Goal: Task Accomplishment & Management: Use online tool/utility

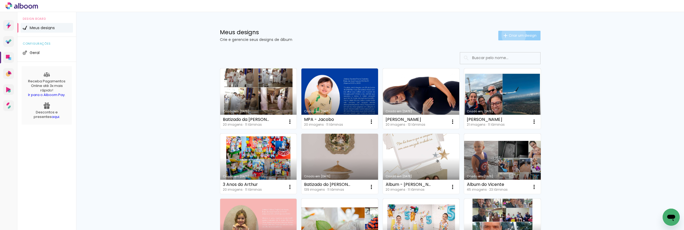
click at [511, 35] on span "Criar um design" at bounding box center [523, 35] width 28 height 3
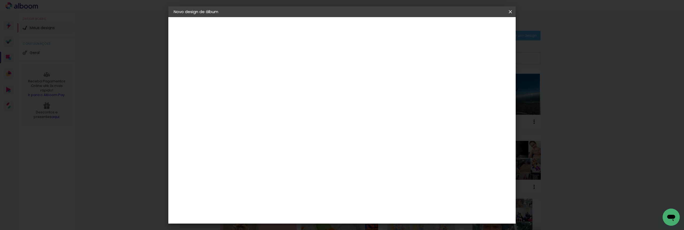
click at [261, 70] on input at bounding box center [261, 72] width 0 height 8
type input "b"
type input "Batizado do [PERSON_NAME]"
type paper-input "Batizado do [PERSON_NAME]"
click at [0, 0] on slot "Avançar" at bounding box center [0, 0] width 0 height 0
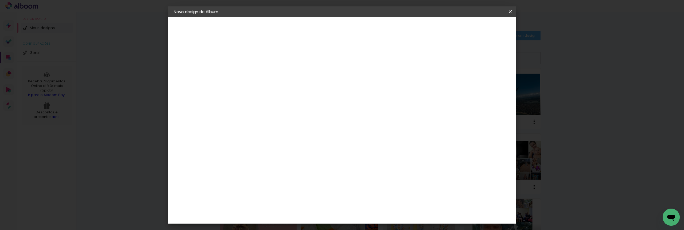
click at [302, 100] on input at bounding box center [275, 101] width 54 height 7
type input "digi"
type paper-input "digi"
click at [293, 123] on paper-item "Digipix Pro" at bounding box center [269, 122] width 47 height 14
click at [0, 0] on slot "Avançar" at bounding box center [0, 0] width 0 height 0
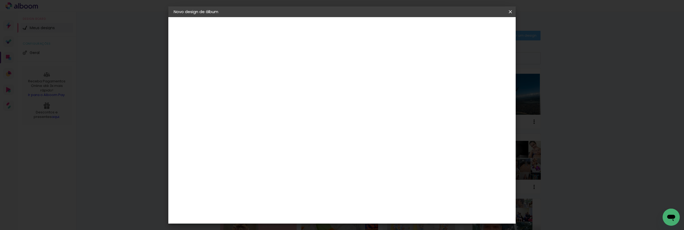
click at [282, 89] on input "text" at bounding box center [271, 93] width 21 height 8
click at [0, 0] on slot "180º FLAT 600" at bounding box center [0, 0] width 0 height 0
type input "180º FLAT 600"
click at [297, 198] on span "21.0 × 21.0" at bounding box center [284, 205] width 25 height 14
click at [0, 0] on slot "Avançar" at bounding box center [0, 0] width 0 height 0
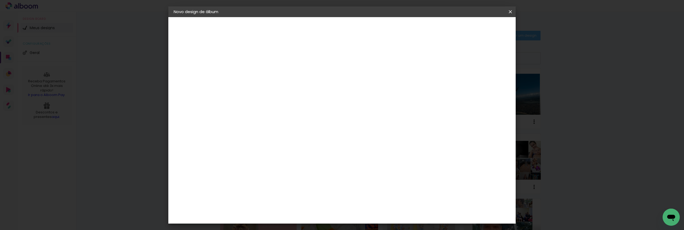
click at [477, 30] on span "Iniciar design" at bounding box center [465, 28] width 24 height 4
click at [482, 28] on paper-button "Iniciar design" at bounding box center [464, 28] width 35 height 9
click at [482, 32] on paper-button "Iniciar design" at bounding box center [464, 28] width 35 height 9
click at [447, 58] on div at bounding box center [444, 57] width 5 height 5
type paper-checkbox "on"
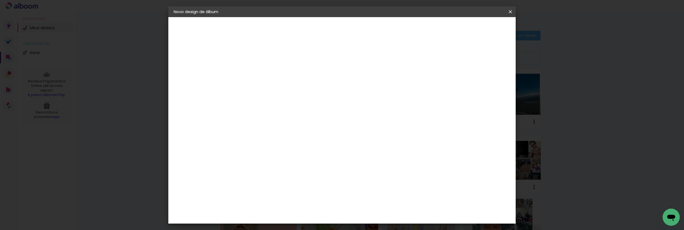
click at [477, 28] on span "Iniciar design" at bounding box center [465, 28] width 24 height 4
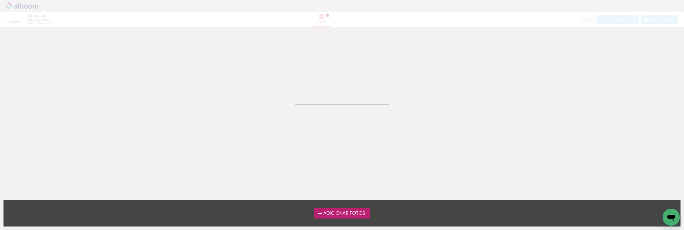
click at [350, 213] on span "Adicionar Fotos" at bounding box center [344, 213] width 42 height 5
click at [0, 0] on input "file" at bounding box center [0, 0] width 0 height 0
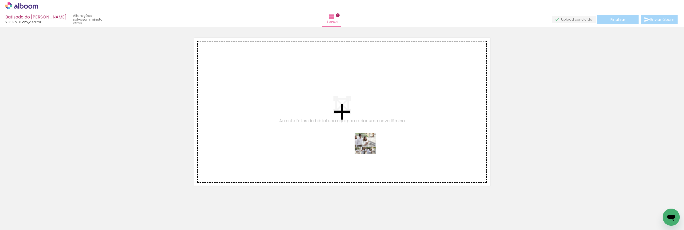
drag, startPoint x: 51, startPoint y: 218, endPoint x: 375, endPoint y: 146, distance: 332.7
click at [375, 146] on quentale-workspace at bounding box center [342, 115] width 684 height 230
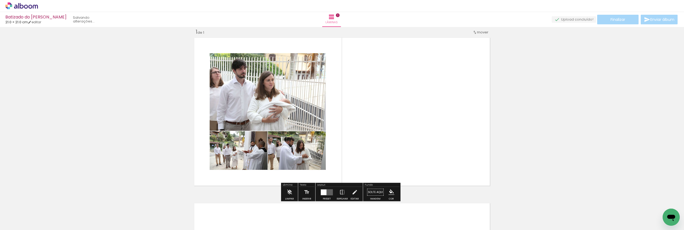
scroll to position [7, 0]
click at [329, 191] on quentale-layouter at bounding box center [327, 192] width 12 height 6
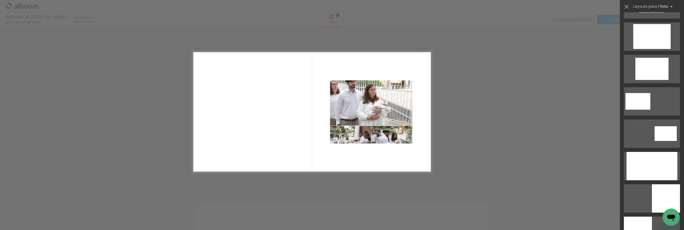
scroll to position [967, 0]
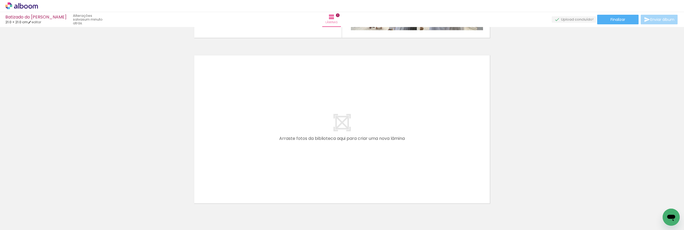
scroll to position [162, 0]
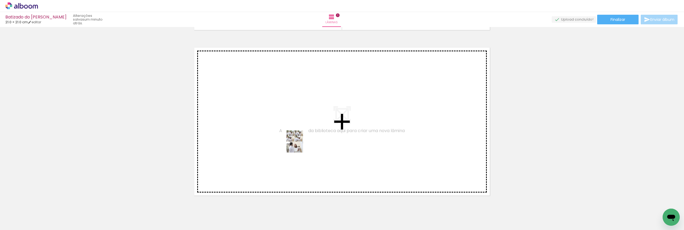
drag, startPoint x: 89, startPoint y: 208, endPoint x: 311, endPoint y: 141, distance: 231.7
click at [311, 141] on quentale-workspace at bounding box center [342, 115] width 684 height 230
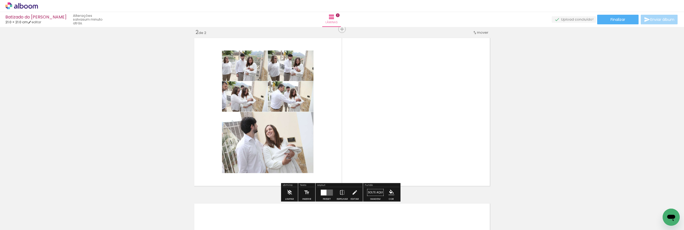
scroll to position [172, 0]
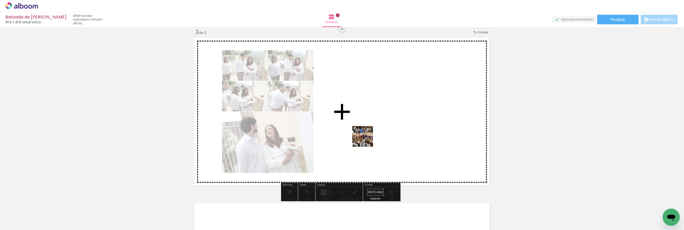
drag, startPoint x: 118, startPoint y: 213, endPoint x: 367, endPoint y: 140, distance: 259.4
click at [367, 140] on quentale-workspace at bounding box center [342, 115] width 684 height 230
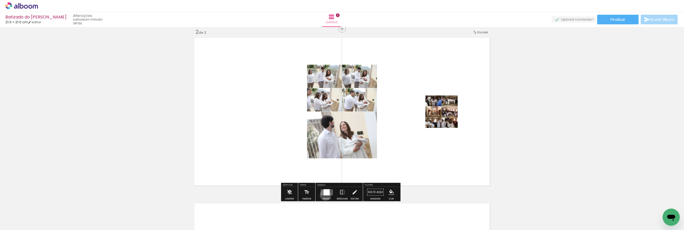
click at [324, 195] on div at bounding box center [327, 192] width 6 height 6
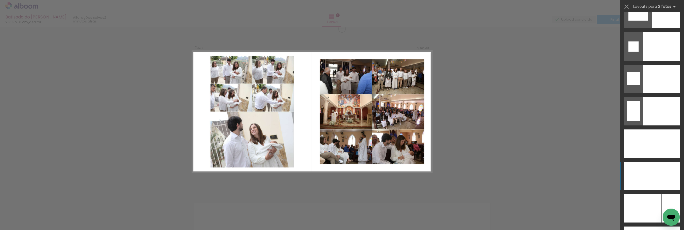
scroll to position [2271, 0]
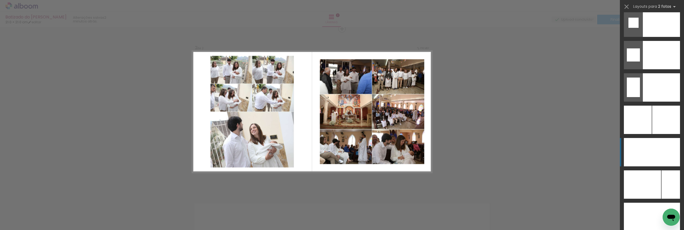
click at [654, 134] on div at bounding box center [666, 120] width 28 height 28
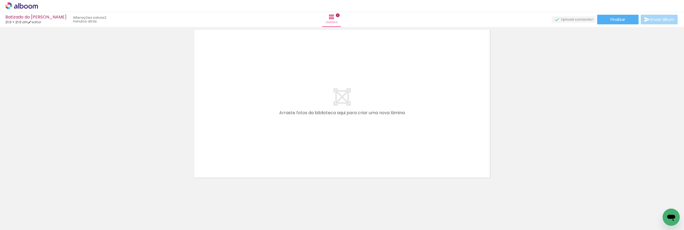
scroll to position [348, 0]
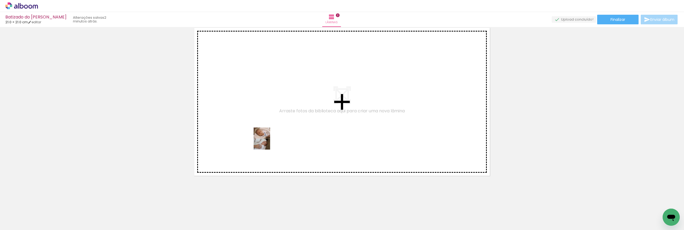
drag, startPoint x: 144, startPoint y: 219, endPoint x: 303, endPoint y: 121, distance: 186.5
click at [303, 121] on quentale-workspace at bounding box center [342, 115] width 684 height 230
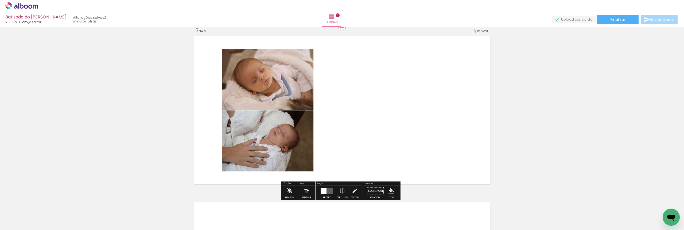
scroll to position [338, 0]
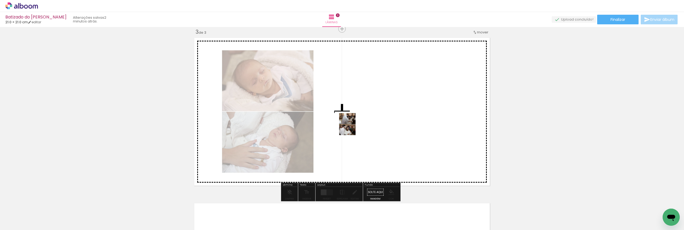
drag, startPoint x: 183, startPoint y: 214, endPoint x: 349, endPoint y: 136, distance: 183.3
click at [352, 127] on quentale-workspace at bounding box center [342, 115] width 684 height 230
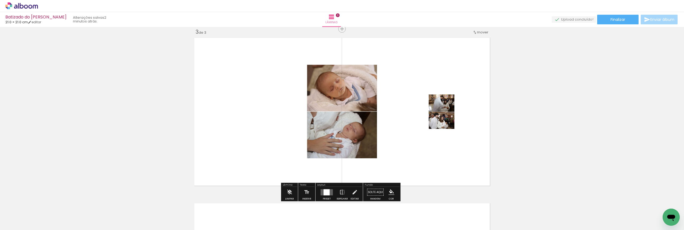
click at [324, 193] on div at bounding box center [327, 192] width 6 height 6
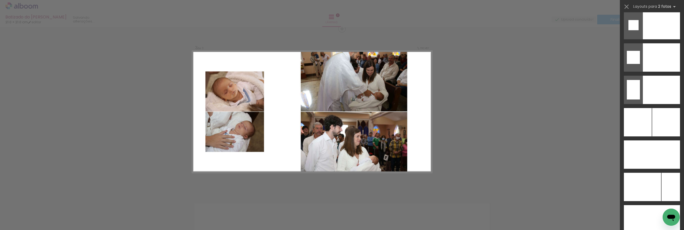
scroll to position [2297, 0]
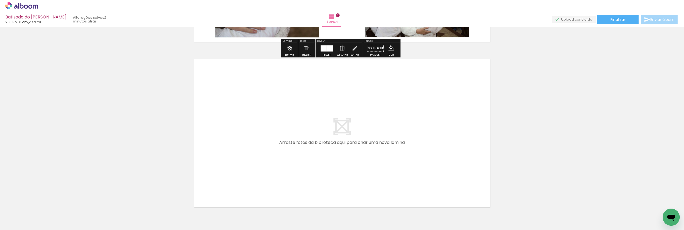
scroll to position [509, 0]
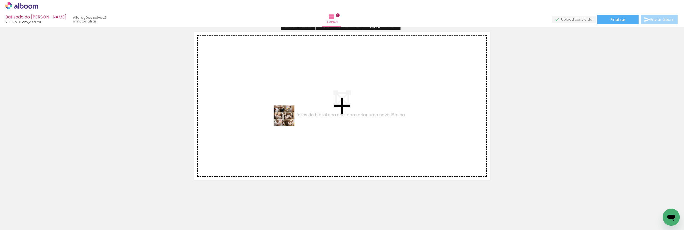
drag, startPoint x: 200, startPoint y: 215, endPoint x: 288, endPoint y: 120, distance: 129.7
click at [288, 120] on quentale-workspace at bounding box center [342, 115] width 684 height 230
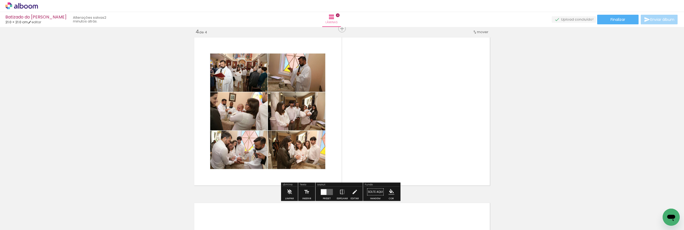
scroll to position [503, 0]
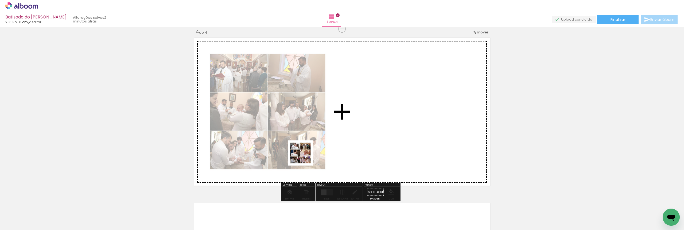
drag, startPoint x: 242, startPoint y: 205, endPoint x: 406, endPoint y: 98, distance: 195.9
click at [409, 94] on quentale-workspace at bounding box center [342, 115] width 684 height 230
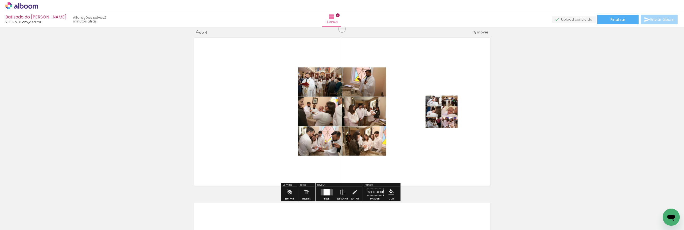
click at [326, 193] on div at bounding box center [327, 192] width 6 height 6
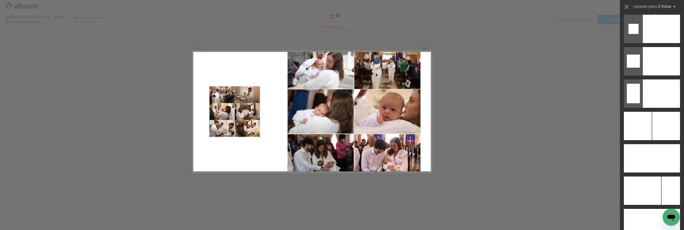
scroll to position [2269, 0]
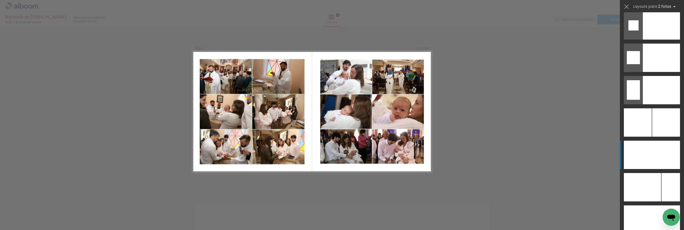
click at [649, 137] on div at bounding box center [638, 122] width 28 height 28
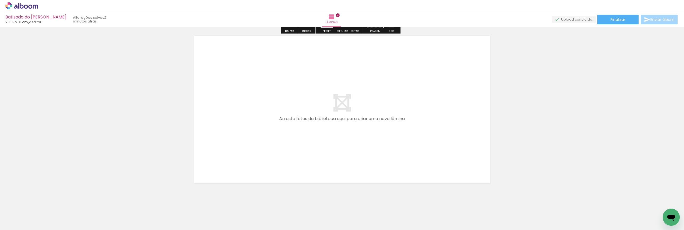
scroll to position [679, 0]
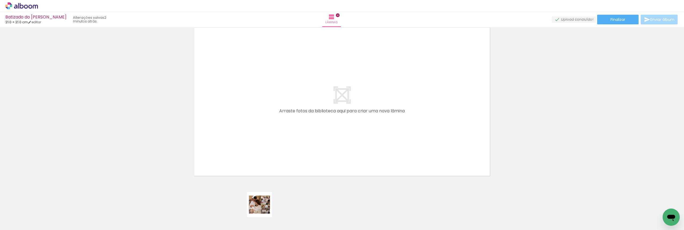
drag, startPoint x: 263, startPoint y: 213, endPoint x: 318, endPoint y: 138, distance: 93.3
click at [320, 119] on quentale-workspace at bounding box center [342, 115] width 684 height 230
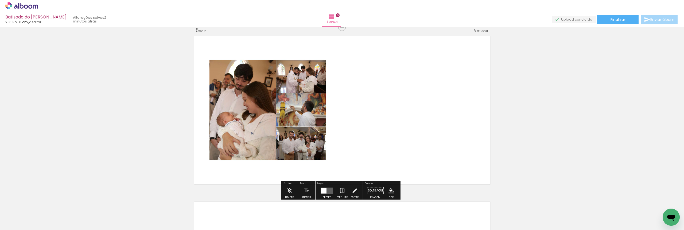
scroll to position [669, 0]
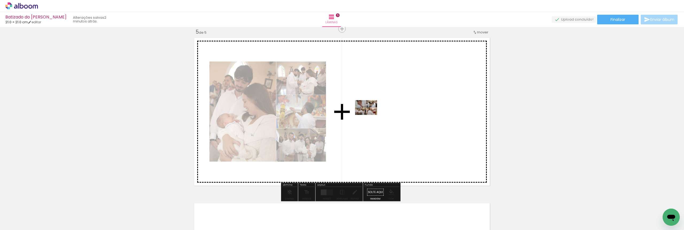
drag, startPoint x: 290, startPoint y: 215, endPoint x: 380, endPoint y: 103, distance: 143.5
click at [380, 103] on quentale-workspace at bounding box center [342, 115] width 684 height 230
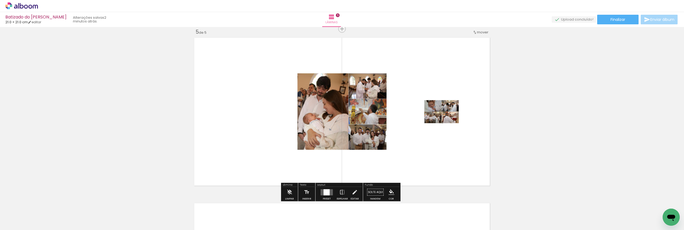
click at [328, 192] on div at bounding box center [327, 192] width 6 height 6
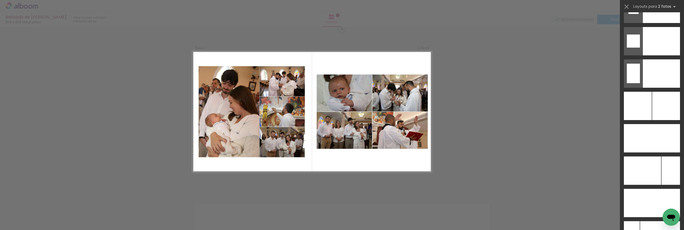
scroll to position [2289, 0]
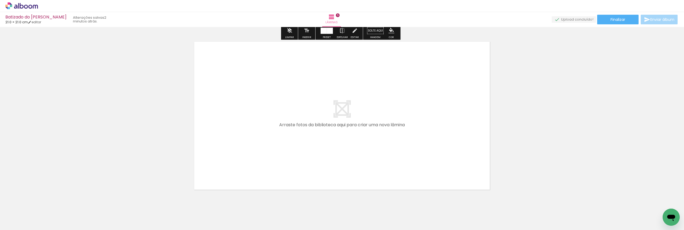
scroll to position [844, 0]
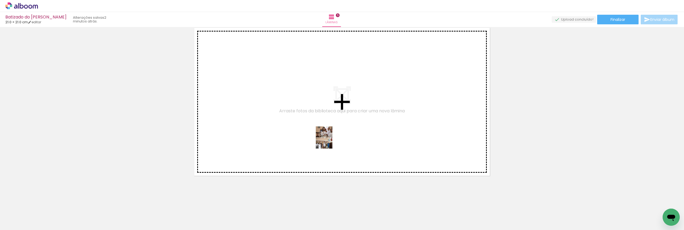
drag, startPoint x: 328, startPoint y: 216, endPoint x: 328, endPoint y: 141, distance: 74.8
click at [328, 141] on quentale-workspace at bounding box center [342, 115] width 684 height 230
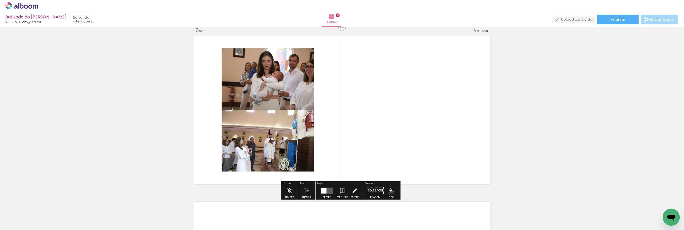
scroll to position [834, 0]
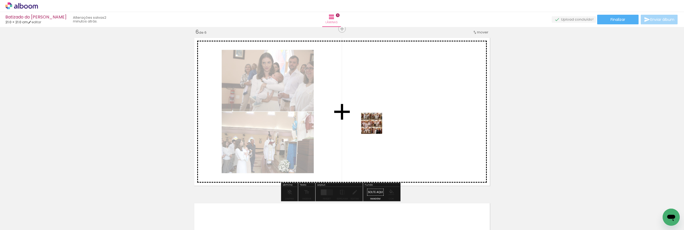
drag, startPoint x: 359, startPoint y: 191, endPoint x: 376, endPoint y: 125, distance: 68.1
click at [376, 125] on quentale-workspace at bounding box center [342, 115] width 684 height 230
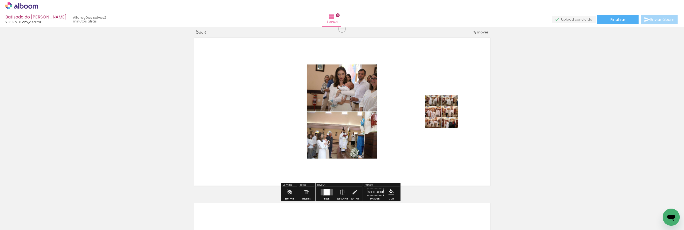
click at [323, 195] on div at bounding box center [327, 192] width 14 height 11
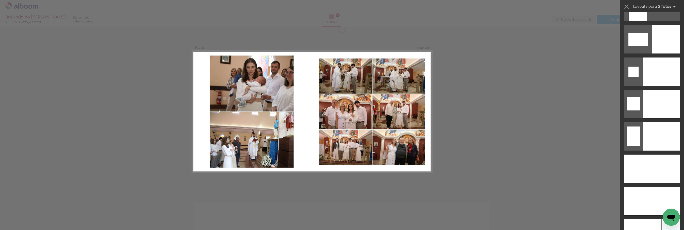
scroll to position [2250, 0]
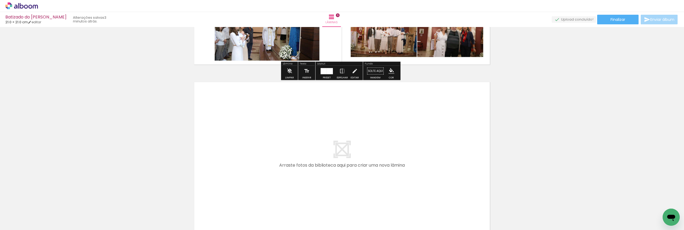
scroll to position [1009, 0]
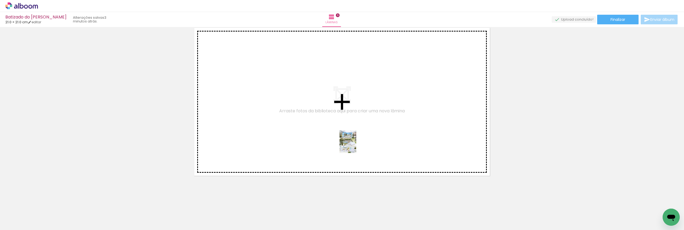
drag, startPoint x: 378, startPoint y: 223, endPoint x: 354, endPoint y: 138, distance: 88.5
click at [344, 127] on quentale-workspace at bounding box center [342, 115] width 684 height 230
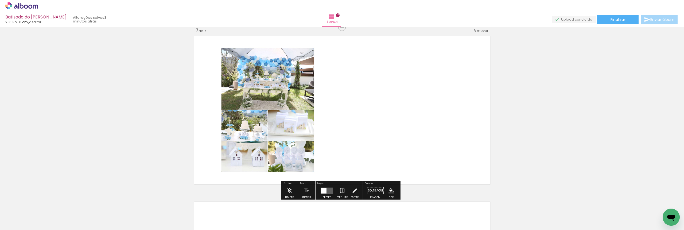
scroll to position [1000, 0]
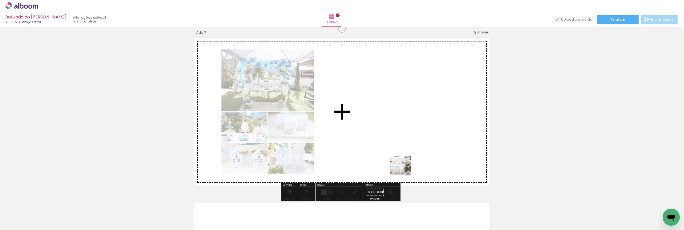
drag, startPoint x: 412, startPoint y: 202, endPoint x: 368, endPoint y: 146, distance: 71.7
click at [388, 128] on quentale-workspace at bounding box center [342, 115] width 684 height 230
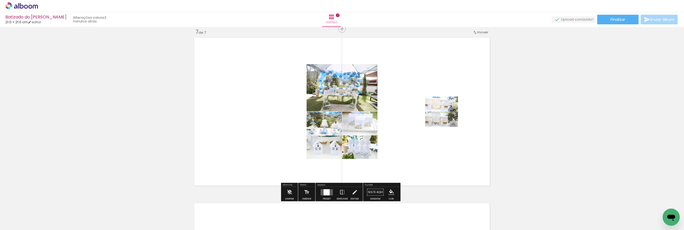
click at [328, 195] on div at bounding box center [327, 192] width 6 height 6
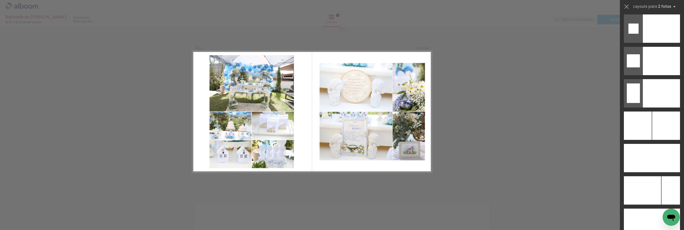
scroll to position [2269, 0]
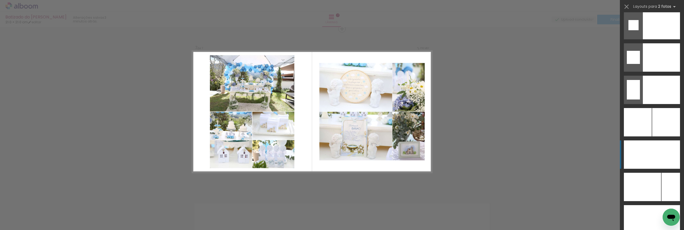
click at [655, 205] on div at bounding box center [661, 219] width 38 height 28
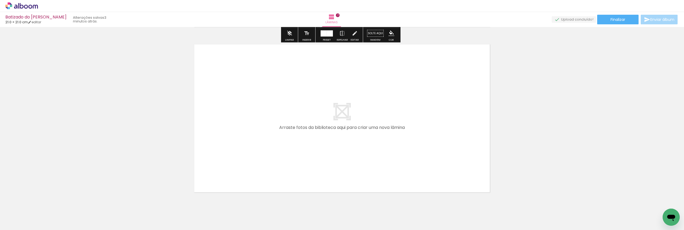
scroll to position [1175, 0]
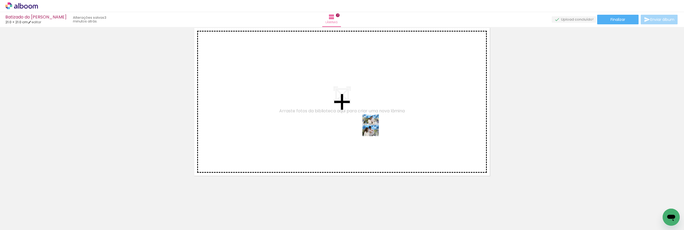
drag, startPoint x: 442, startPoint y: 209, endPoint x: 375, endPoint y: 129, distance: 104.5
click at [375, 129] on quentale-workspace at bounding box center [342, 115] width 684 height 230
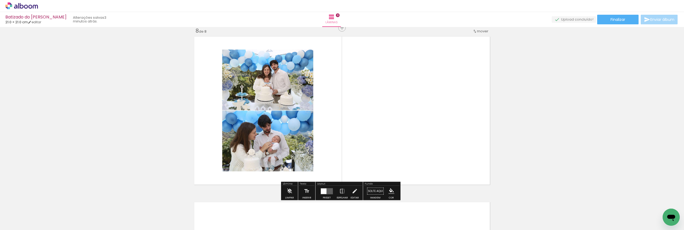
scroll to position [1165, 0]
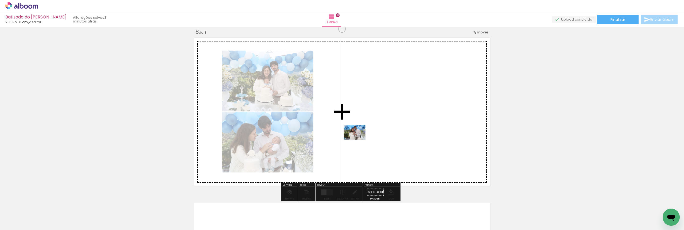
drag, startPoint x: 476, startPoint y: 206, endPoint x: 359, endPoint y: 136, distance: 136.5
click at [359, 136] on quentale-workspace at bounding box center [342, 115] width 684 height 230
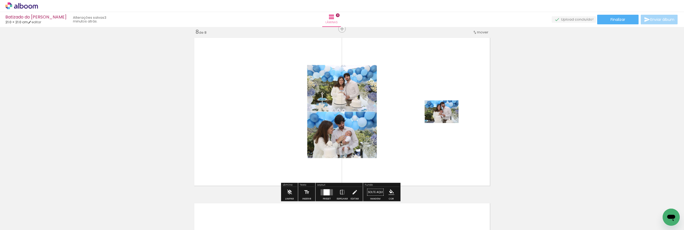
click at [325, 192] on div at bounding box center [327, 192] width 6 height 6
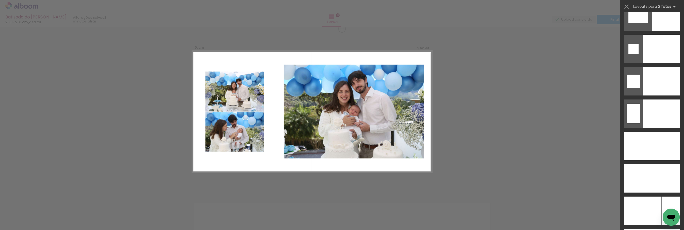
scroll to position [2252, 0]
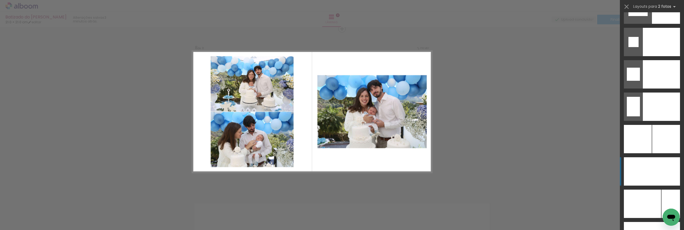
click at [654, 24] on div at bounding box center [666, 9] width 28 height 28
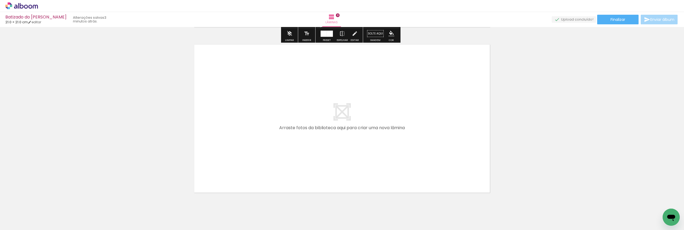
scroll to position [1340, 0]
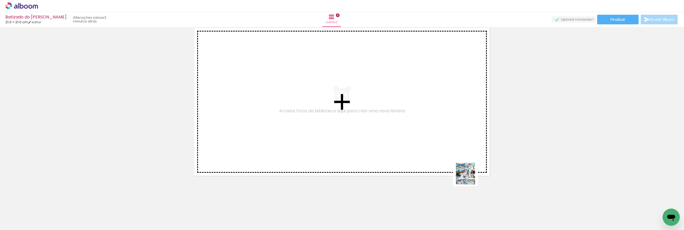
drag, startPoint x: 503, startPoint y: 207, endPoint x: 361, endPoint y: 122, distance: 165.6
click at [361, 122] on quentale-workspace at bounding box center [342, 115] width 684 height 230
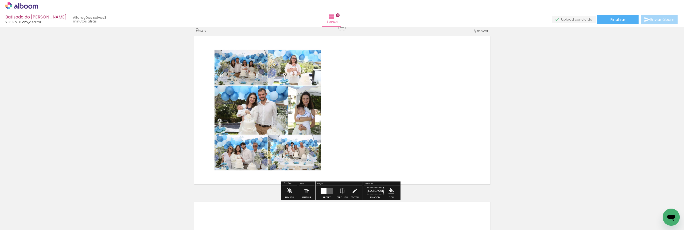
scroll to position [1330, 0]
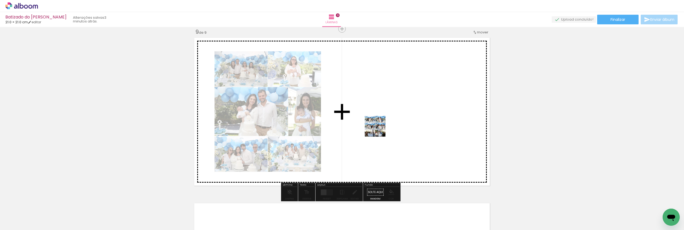
drag, startPoint x: 537, startPoint y: 216, endPoint x: 379, endPoint y: 130, distance: 179.3
click at [379, 130] on quentale-workspace at bounding box center [342, 115] width 684 height 230
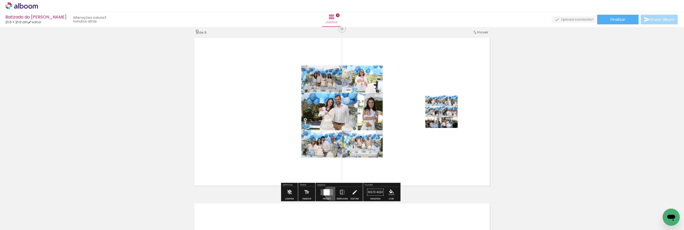
click at [331, 192] on quentale-layouter at bounding box center [327, 192] width 12 height 6
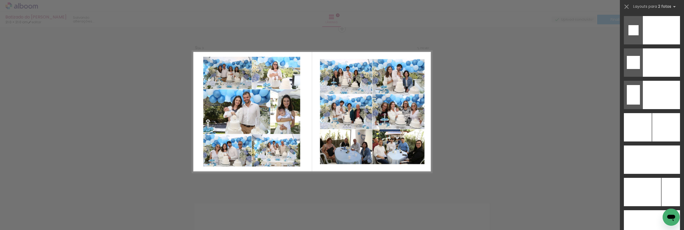
scroll to position [2271, 0]
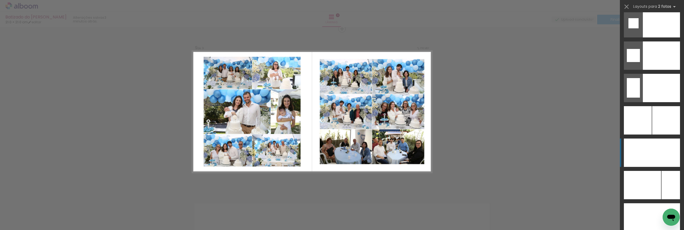
click at [645, 157] on div at bounding box center [638, 152] width 28 height 28
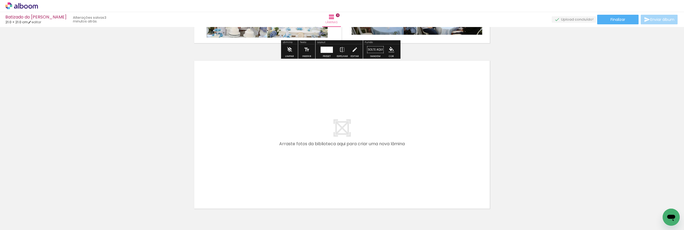
scroll to position [1500, 0]
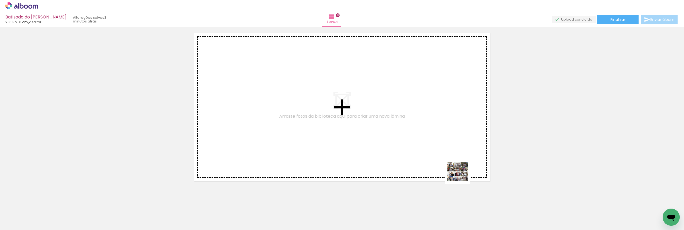
drag, startPoint x: 555, startPoint y: 206, endPoint x: 309, endPoint y: 138, distance: 255.4
click at [309, 138] on quentale-workspace at bounding box center [342, 115] width 684 height 230
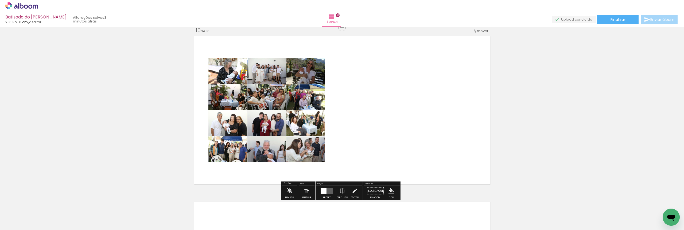
scroll to position [1496, 0]
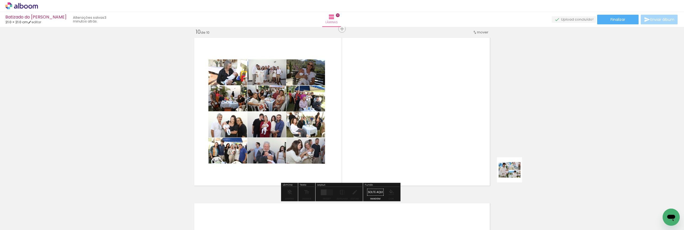
drag, startPoint x: 590, startPoint y: 205, endPoint x: 335, endPoint y: 113, distance: 271.5
click at [335, 113] on quentale-workspace at bounding box center [342, 115] width 684 height 230
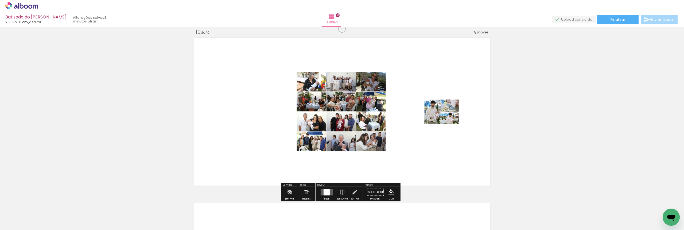
click at [328, 194] on div at bounding box center [327, 192] width 6 height 6
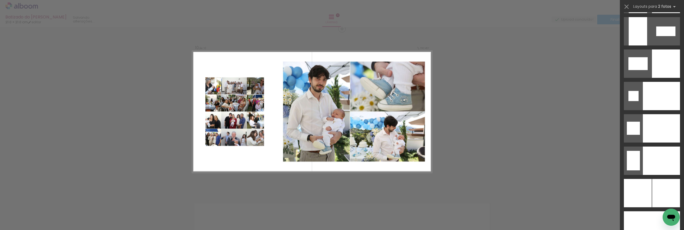
scroll to position [2226, 0]
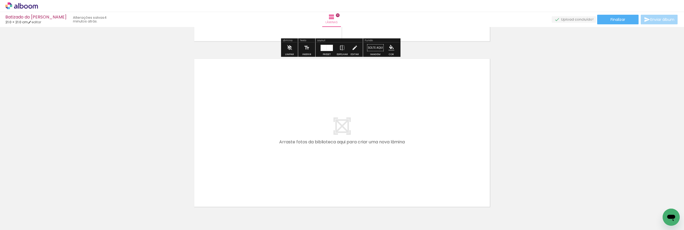
scroll to position [1647, 0]
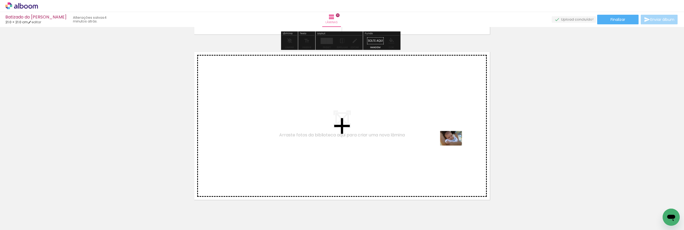
drag, startPoint x: 630, startPoint y: 213, endPoint x: 268, endPoint y: 125, distance: 373.0
click at [268, 125] on quentale-workspace at bounding box center [342, 115] width 684 height 230
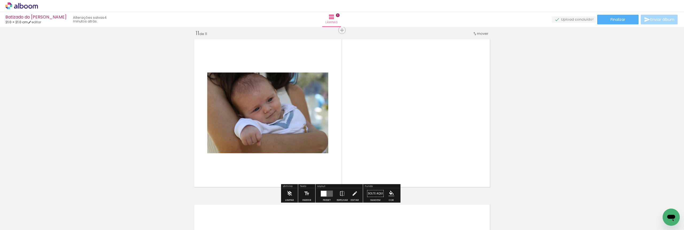
scroll to position [1661, 0]
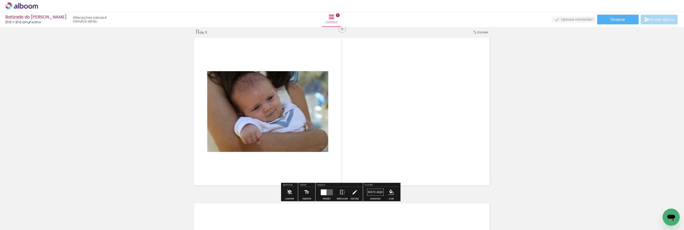
click at [318, 193] on paper-button "Preset" at bounding box center [326, 194] width 17 height 14
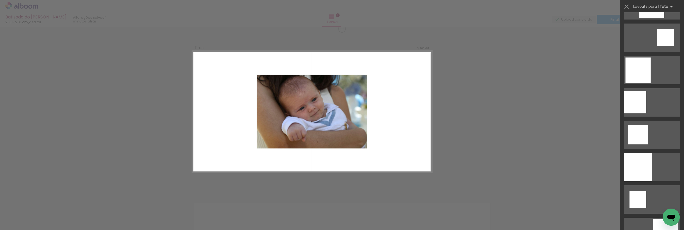
scroll to position [182, 0]
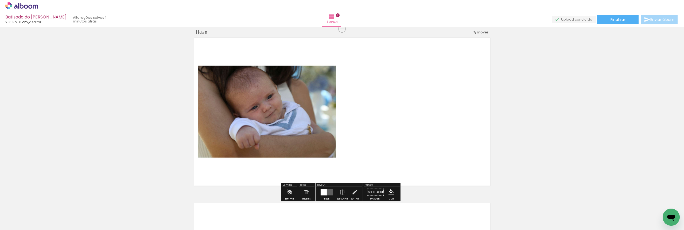
click at [618, 21] on span "Finalizar" at bounding box center [618, 20] width 15 height 4
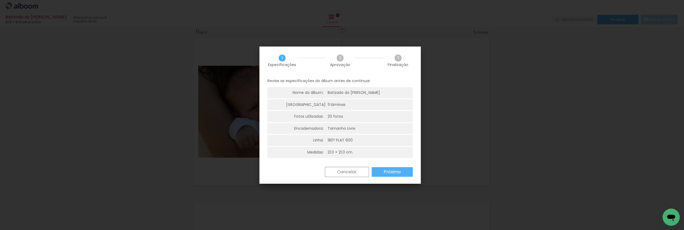
click at [0, 0] on slot "Próximo" at bounding box center [0, 0] width 0 height 0
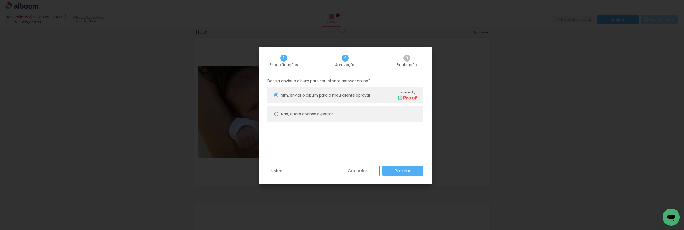
click at [0, 0] on slot "Próximo" at bounding box center [0, 0] width 0 height 0
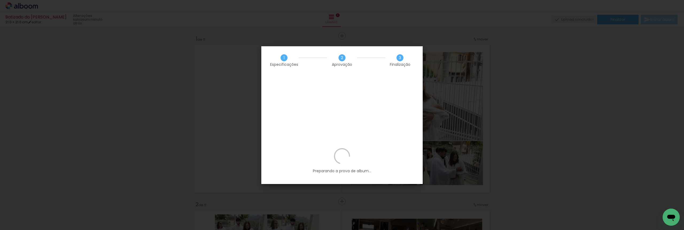
scroll to position [182, 0]
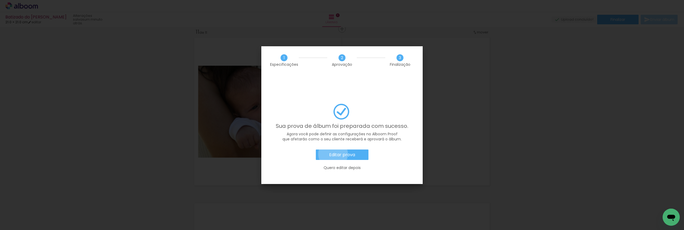
click at [0, 0] on slot "Editar prova" at bounding box center [0, 0] width 0 height 0
